Goal: Task Accomplishment & Management: Use online tool/utility

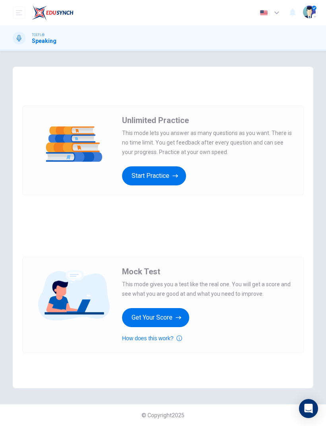
click at [140, 171] on button "Start Practice" at bounding box center [154, 175] width 64 height 19
click at [137, 176] on button "Start Practice" at bounding box center [154, 175] width 64 height 19
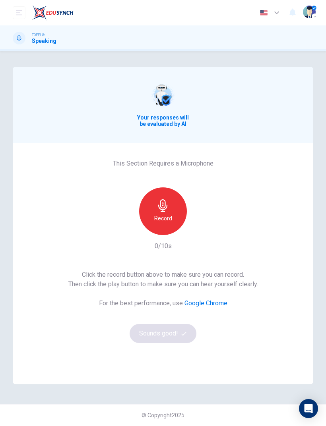
click at [162, 206] on icon "button" at bounding box center [162, 205] width 13 height 13
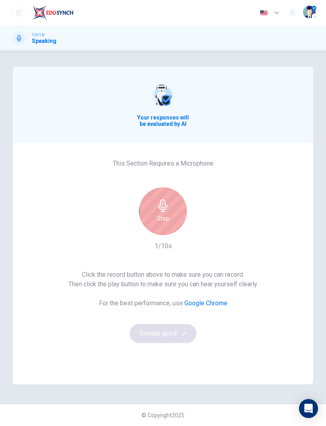
click at [154, 212] on div "Stop" at bounding box center [163, 211] width 48 height 48
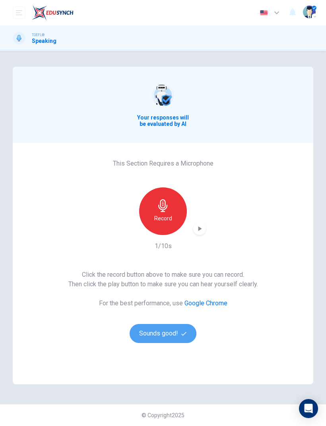
click at [149, 334] on button "Sounds good!" at bounding box center [162, 333] width 67 height 19
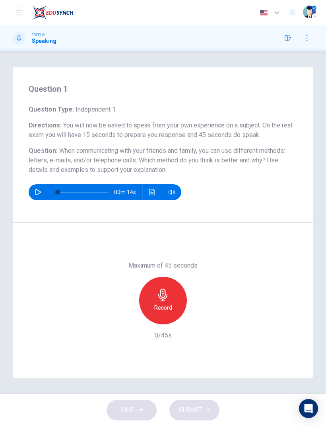
click at [162, 297] on icon "button" at bounding box center [162, 295] width 9 height 13
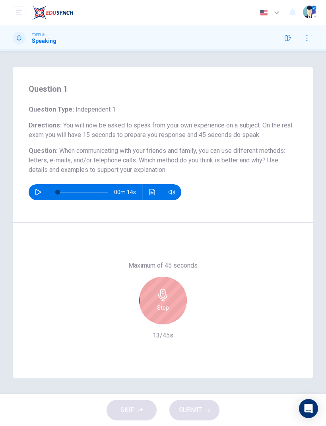
click at [164, 293] on icon "button" at bounding box center [162, 295] width 13 height 13
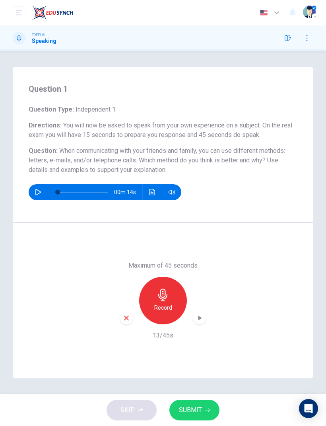
click at [202, 407] on button "SUBMIT" at bounding box center [194, 410] width 50 height 21
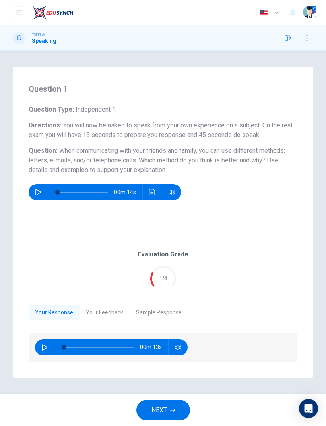
click at [98, 309] on button "Your Feedback" at bounding box center [104, 313] width 50 height 17
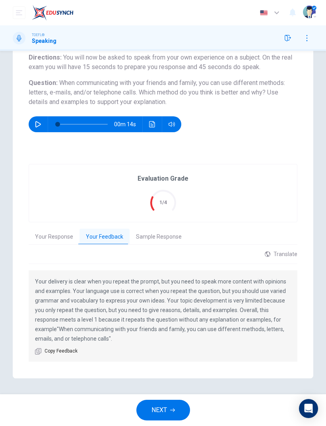
scroll to position [68, 0]
click at [162, 237] on button "Sample Response" at bounding box center [158, 237] width 58 height 17
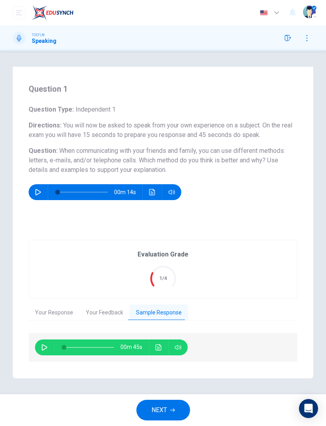
click at [174, 311] on button "Sample Response" at bounding box center [158, 313] width 58 height 17
click at [40, 347] on button "button" at bounding box center [44, 348] width 13 height 16
click at [47, 351] on button "button" at bounding box center [44, 348] width 13 height 16
type input "84"
click at [169, 410] on button "NEXT" at bounding box center [163, 410] width 54 height 21
